Goal: Information Seeking & Learning: Find specific fact

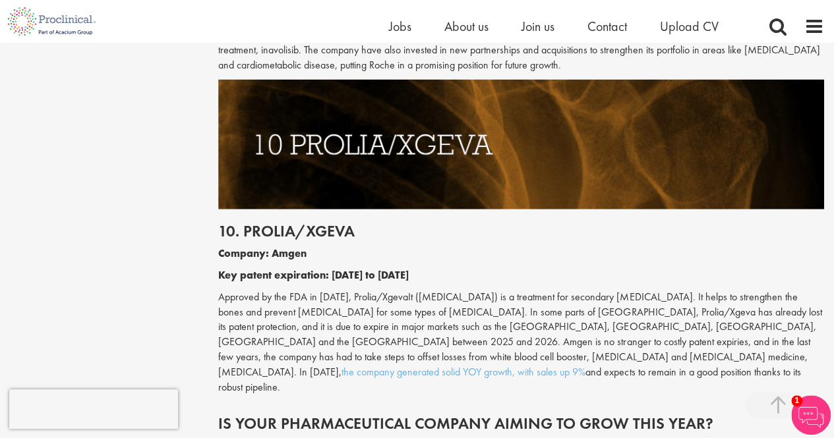
scroll to position [4005, 0]
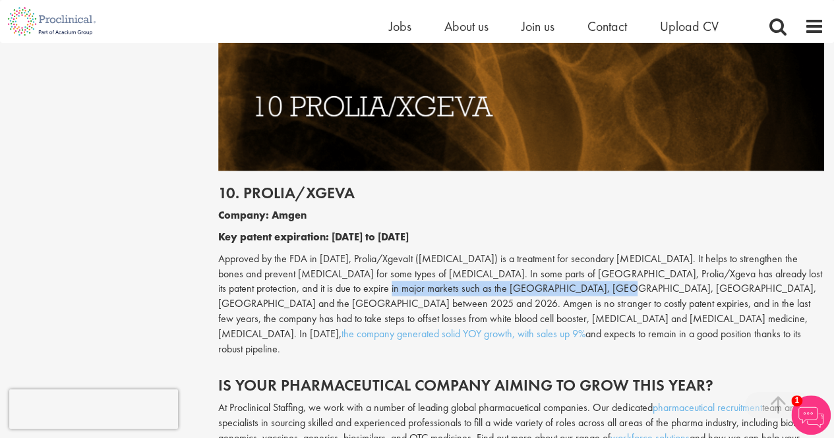
drag, startPoint x: 319, startPoint y: 184, endPoint x: 552, endPoint y: 184, distance: 232.7
click at [552, 252] on p "Approved by the FDA in [DATE], Prolia/XgevaIt ([MEDICAL_DATA]) is a treatment f…" at bounding box center [521, 304] width 606 height 105
click at [349, 252] on p "Approved by the FDA in [DATE], Prolia/XgevaIt ([MEDICAL_DATA]) is a treatment f…" at bounding box center [521, 304] width 606 height 105
drag, startPoint x: 299, startPoint y: 183, endPoint x: 444, endPoint y: 181, distance: 145.0
click at [444, 252] on p "Approved by the FDA in [DATE], Prolia/XgevaIt ([MEDICAL_DATA]) is a treatment f…" at bounding box center [521, 304] width 606 height 105
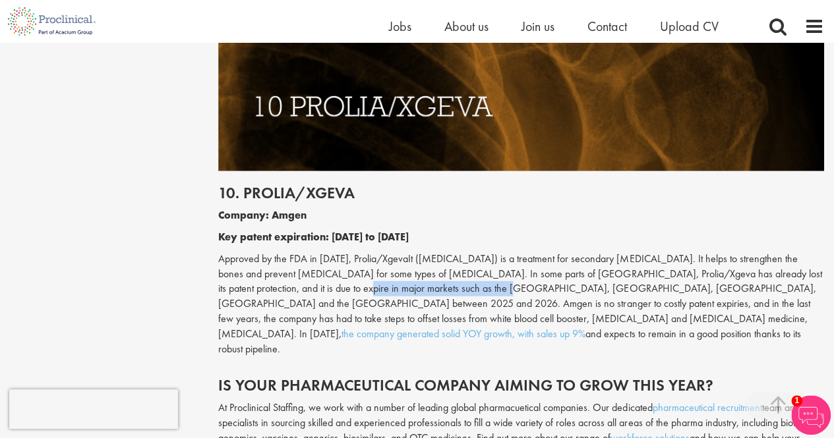
copy p "US, [GEOGRAPHIC_DATA], [GEOGRAPHIC_DATA], [GEOGRAPHIC_DATA] and the [GEOGRAPHIC…"
